Goal: Task Accomplishment & Management: Use online tool/utility

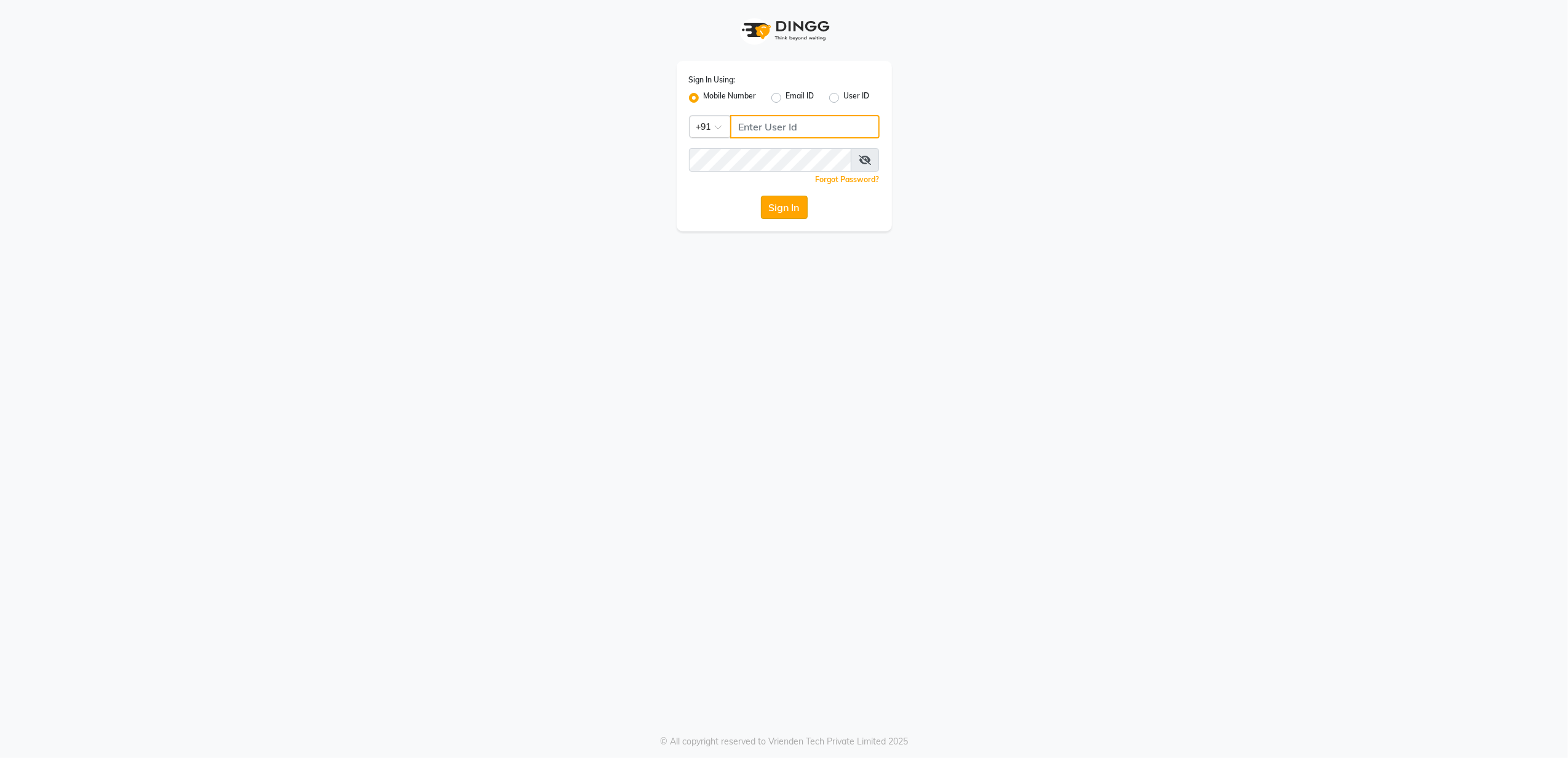
type input "8010688556"
drag, startPoint x: 800, startPoint y: 215, endPoint x: 794, endPoint y: 210, distance: 7.8
click at [798, 215] on button "Sign In" at bounding box center [784, 207] width 47 height 23
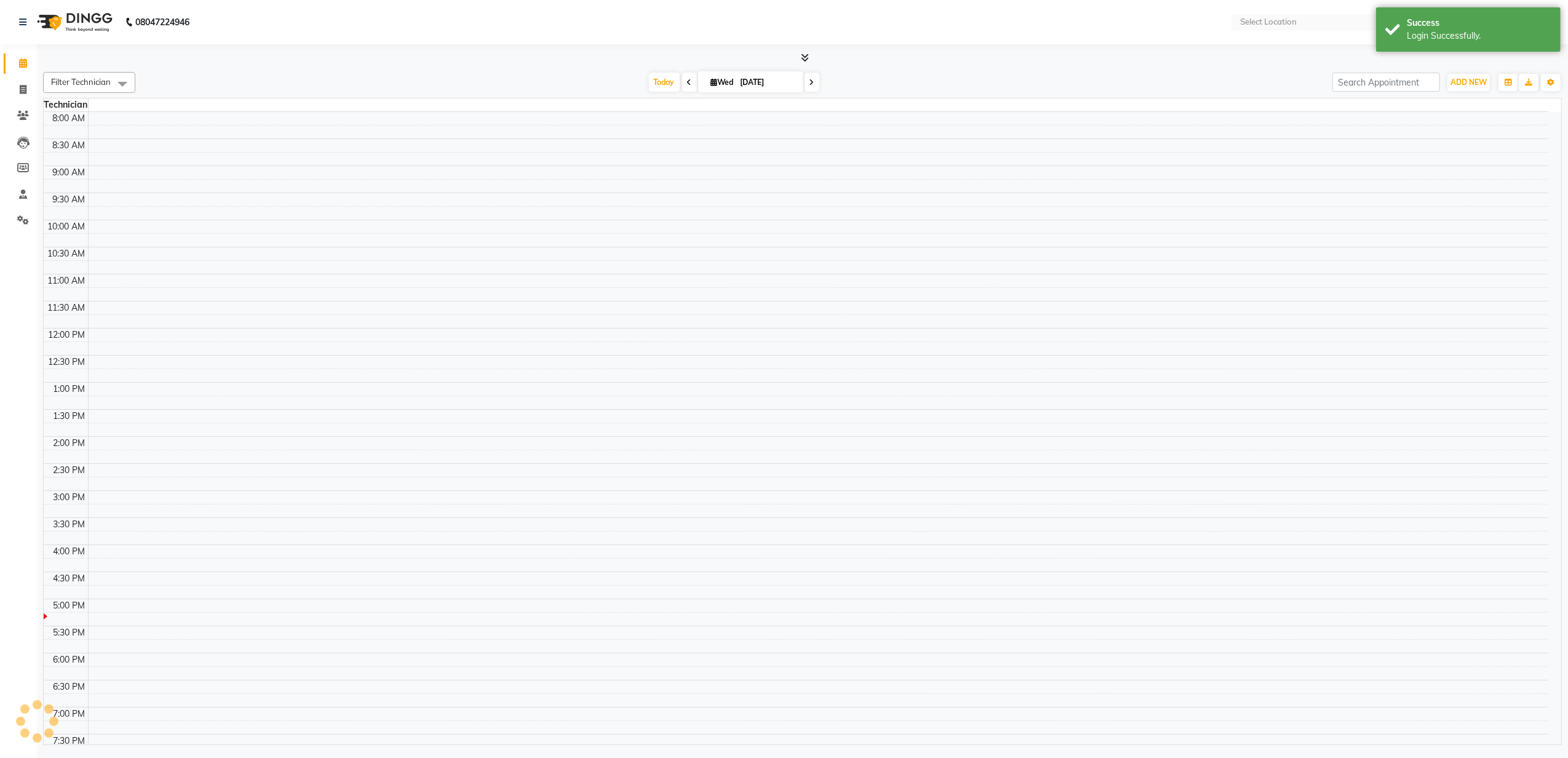
select select "en"
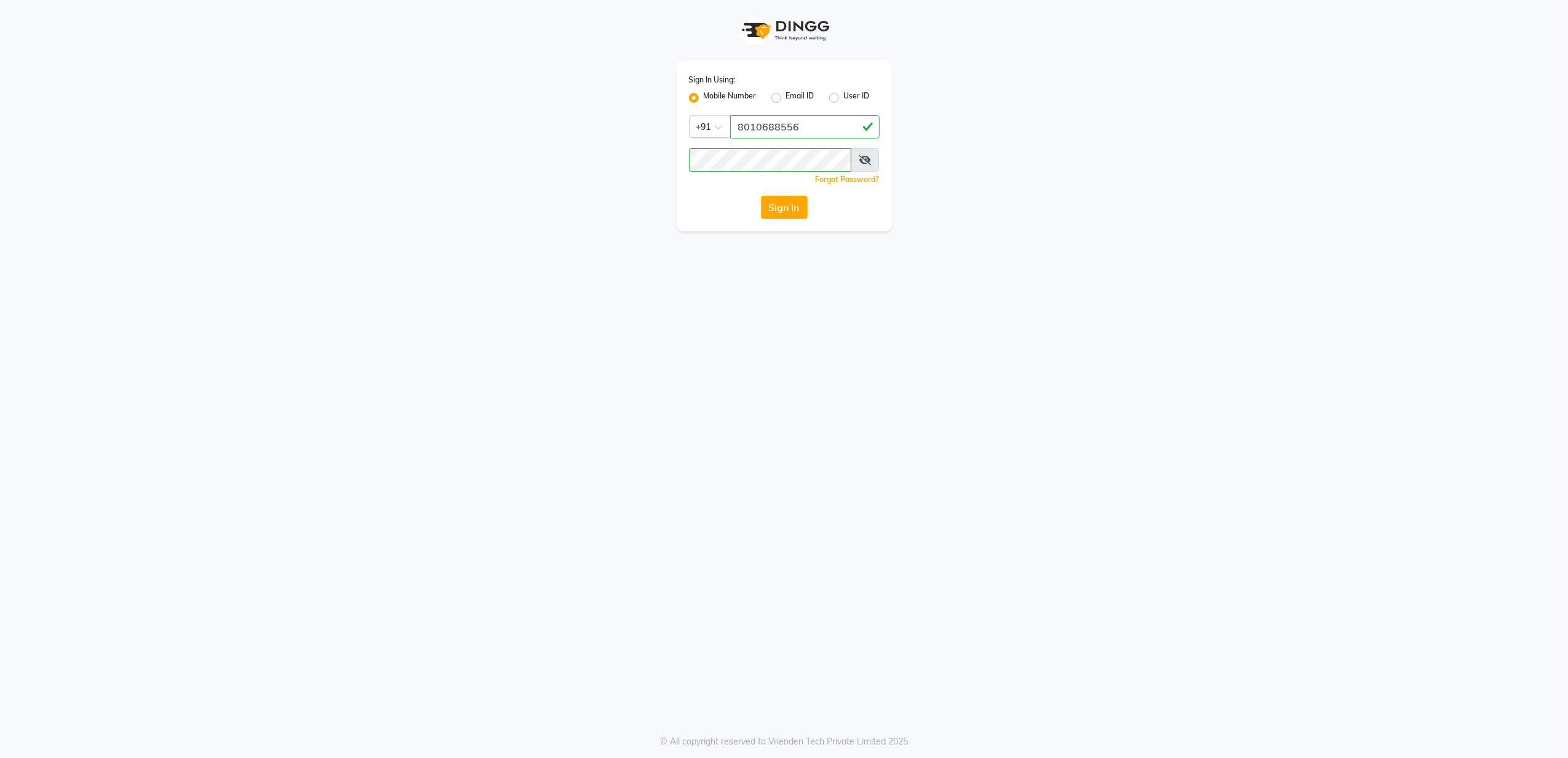
click at [806, 215] on button "Sign In" at bounding box center [784, 207] width 47 height 23
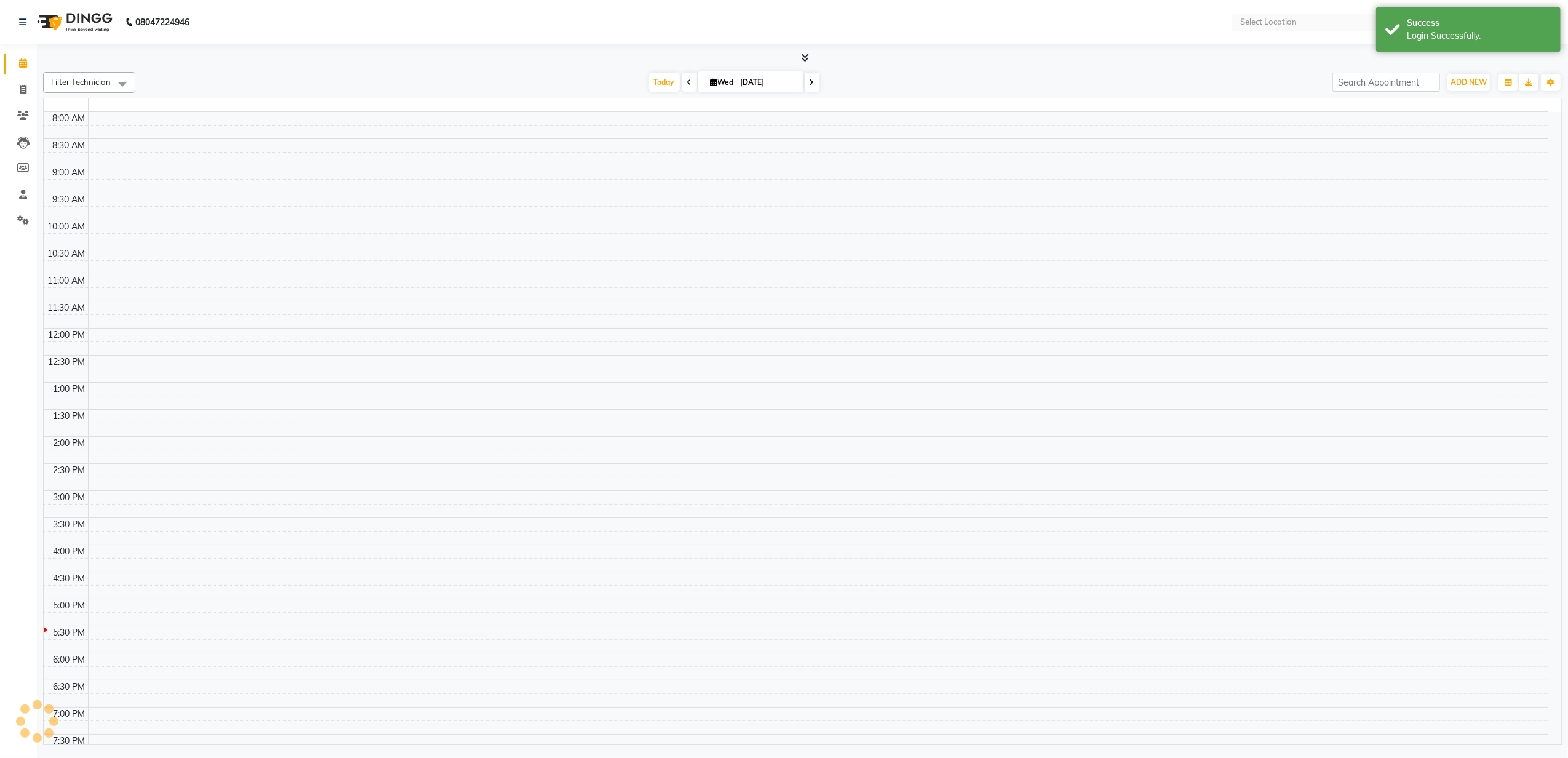
select select "en"
